Goal: Task Accomplishment & Management: Manage account settings

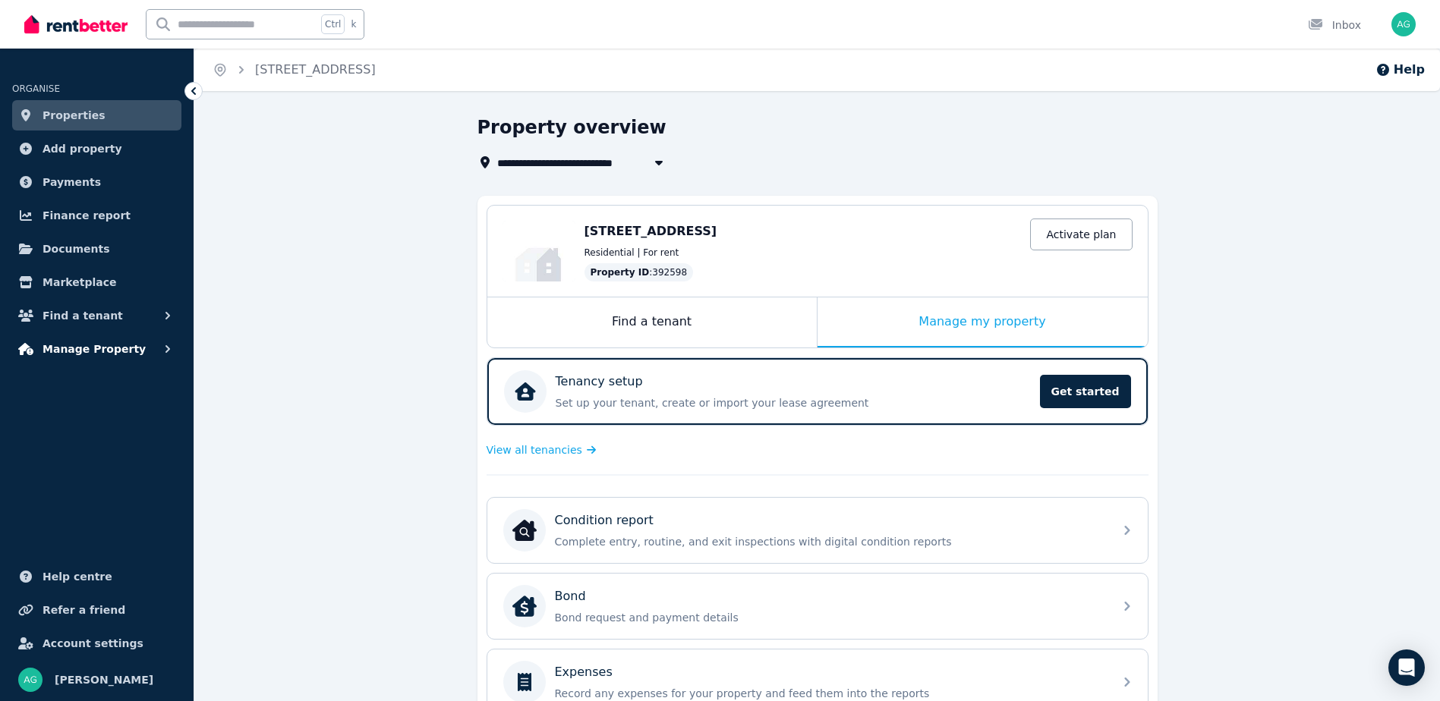
click at [134, 346] on button "Manage Property" at bounding box center [96, 349] width 169 height 30
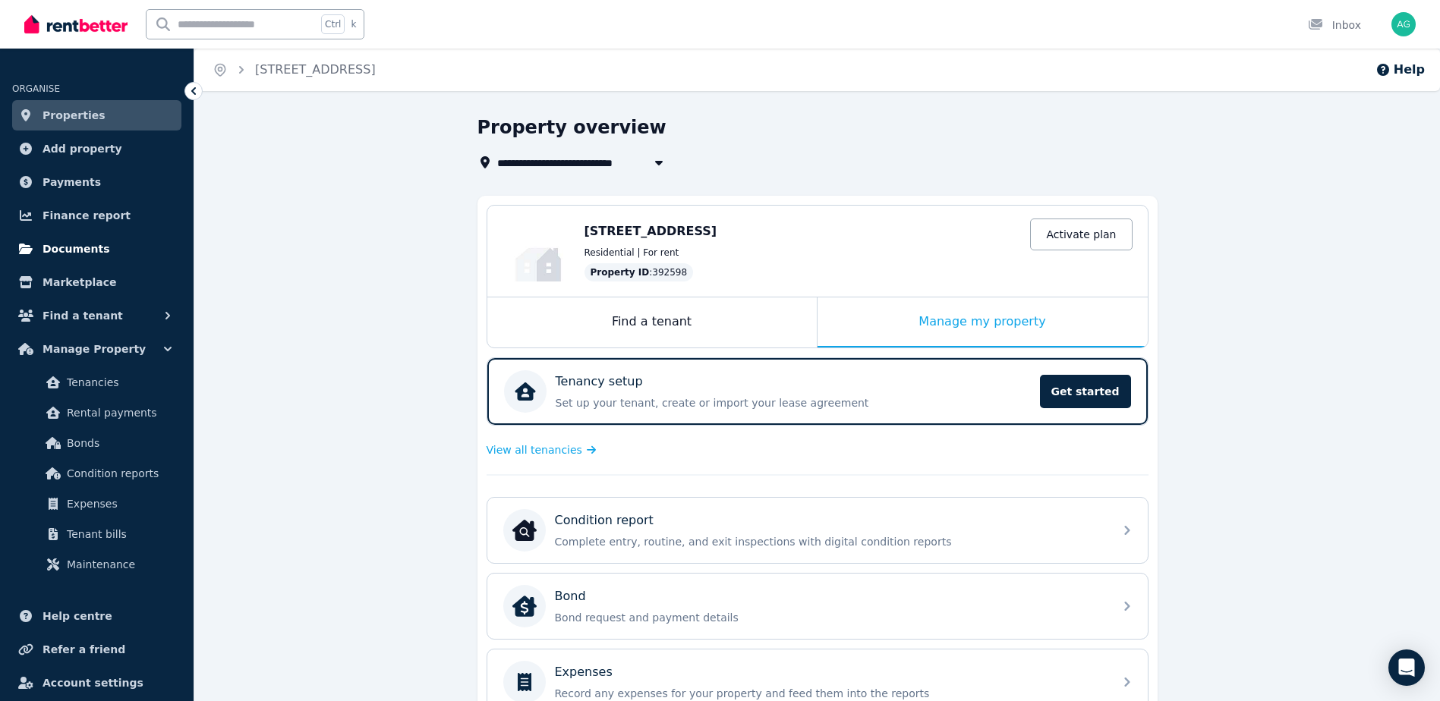
click at [75, 252] on span "Documents" at bounding box center [77, 249] width 68 height 18
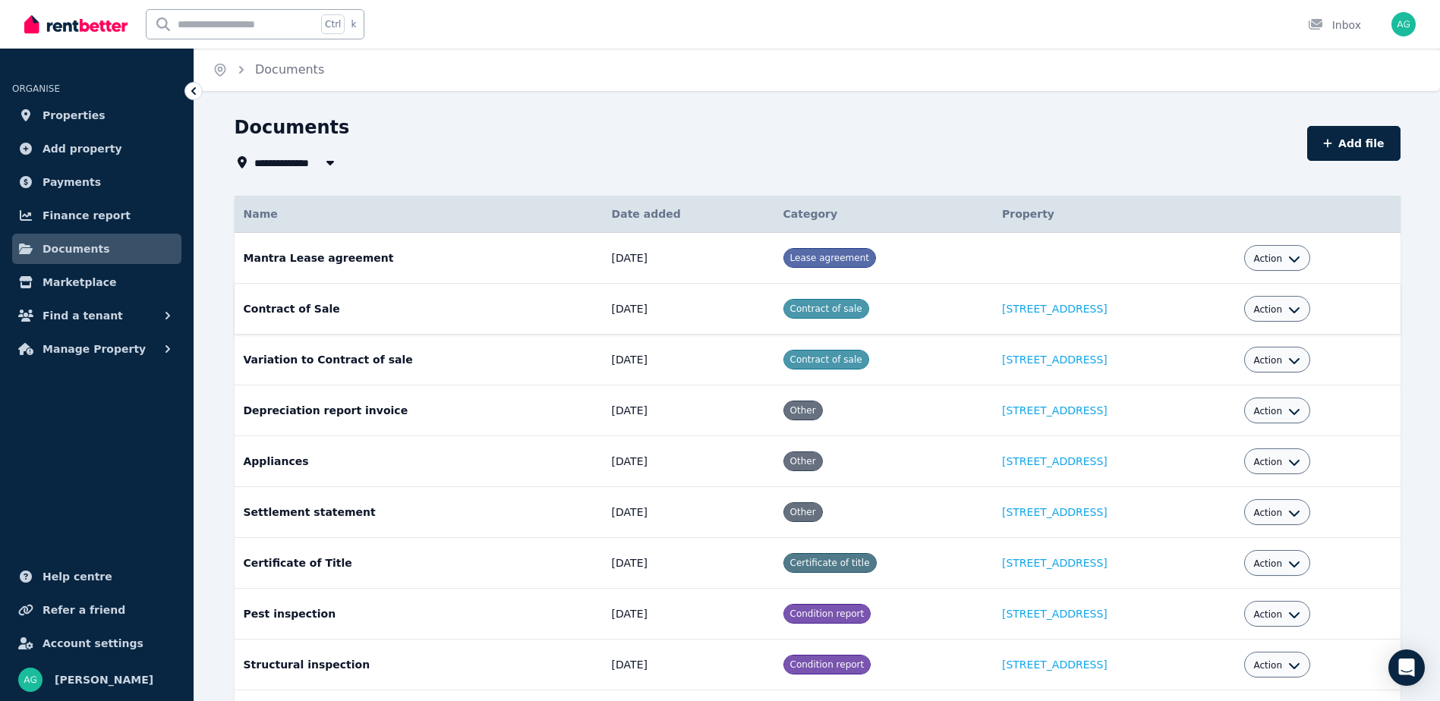
click at [1305, 307] on div "Action" at bounding box center [1277, 309] width 66 height 26
click at [1286, 308] on button "Action" at bounding box center [1276, 310] width 47 height 12
click at [1228, 375] on link "View" at bounding box center [1230, 370] width 146 height 27
click at [1292, 310] on icon "button" at bounding box center [1294, 310] width 12 height 12
click at [1232, 370] on link "View" at bounding box center [1230, 370] width 146 height 27
